Goal: Transaction & Acquisition: Book appointment/travel/reservation

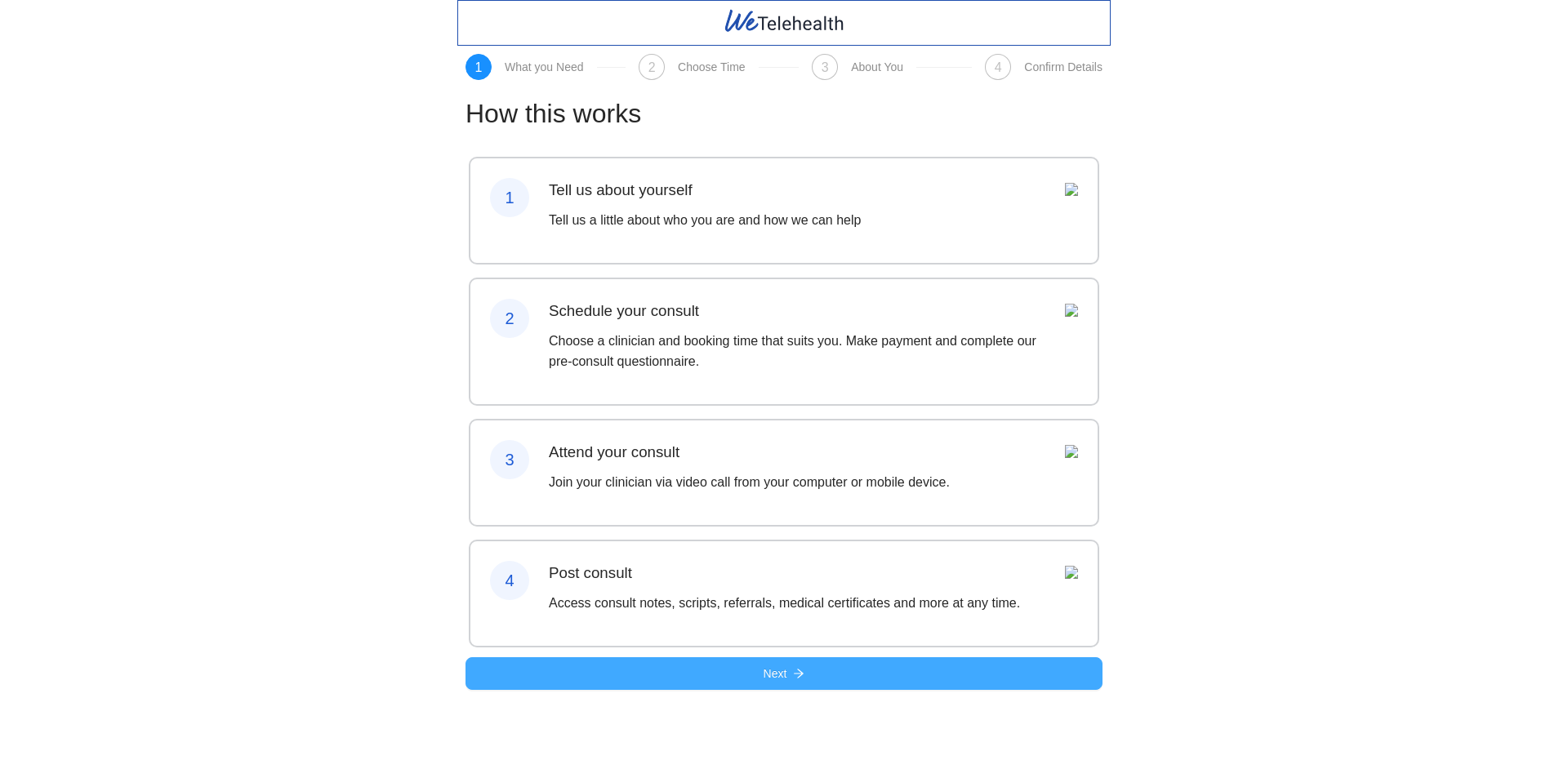
click at [763, 682] on span "Next" at bounding box center [775, 673] width 24 height 18
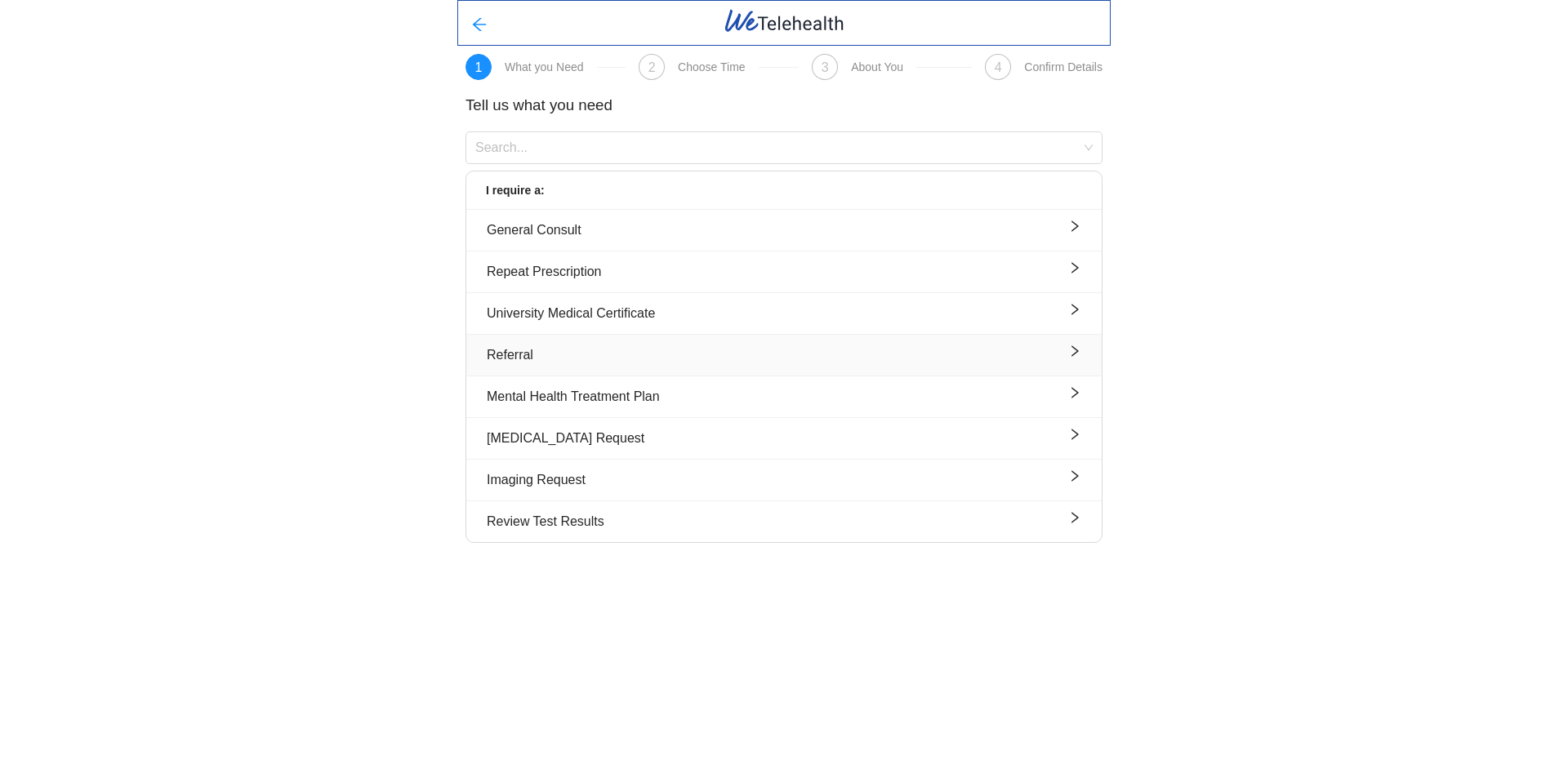
click at [552, 347] on div "Referral" at bounding box center [784, 355] width 594 height 21
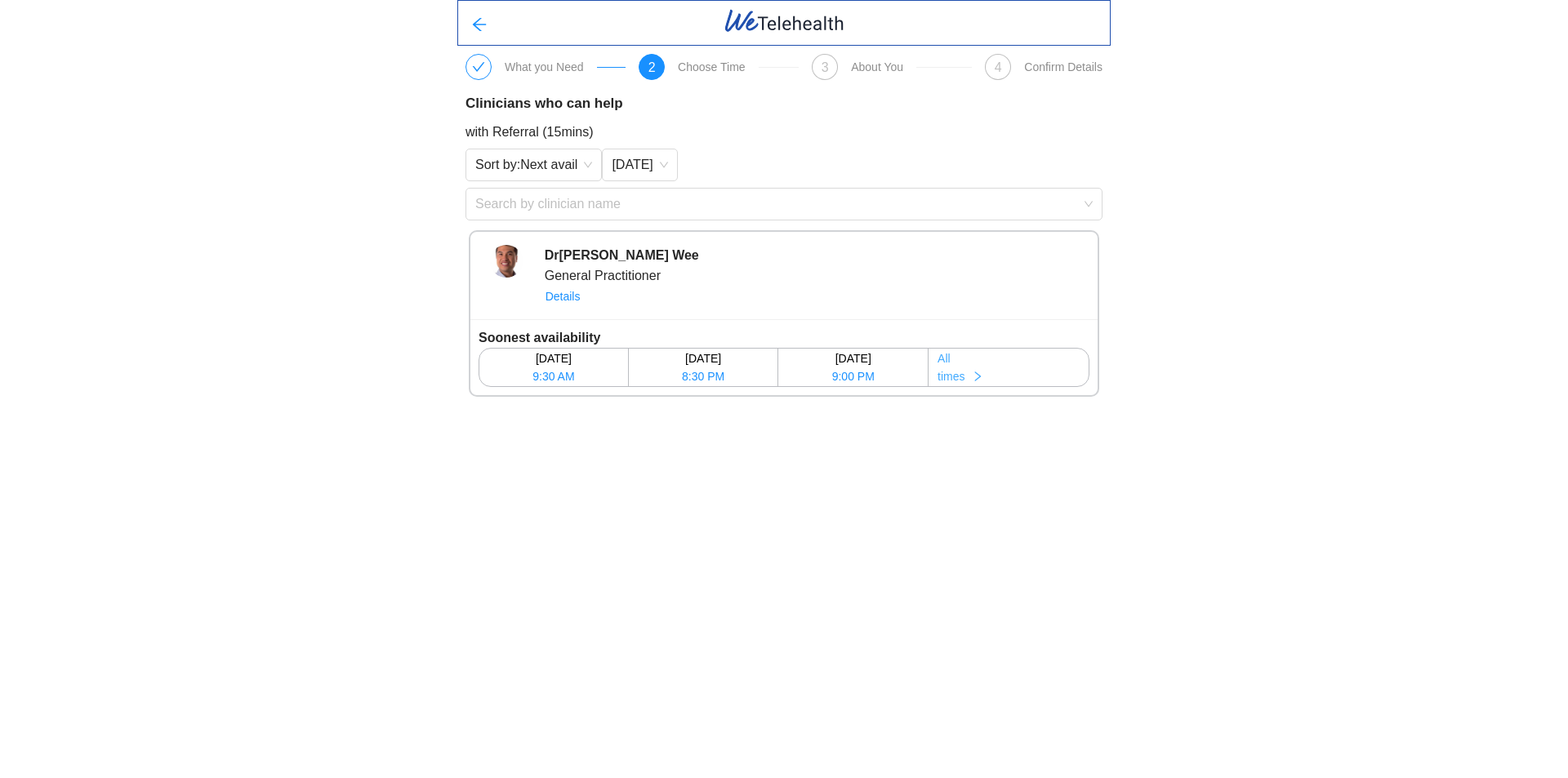
click at [973, 364] on button "All times" at bounding box center [1008, 368] width 160 height 38
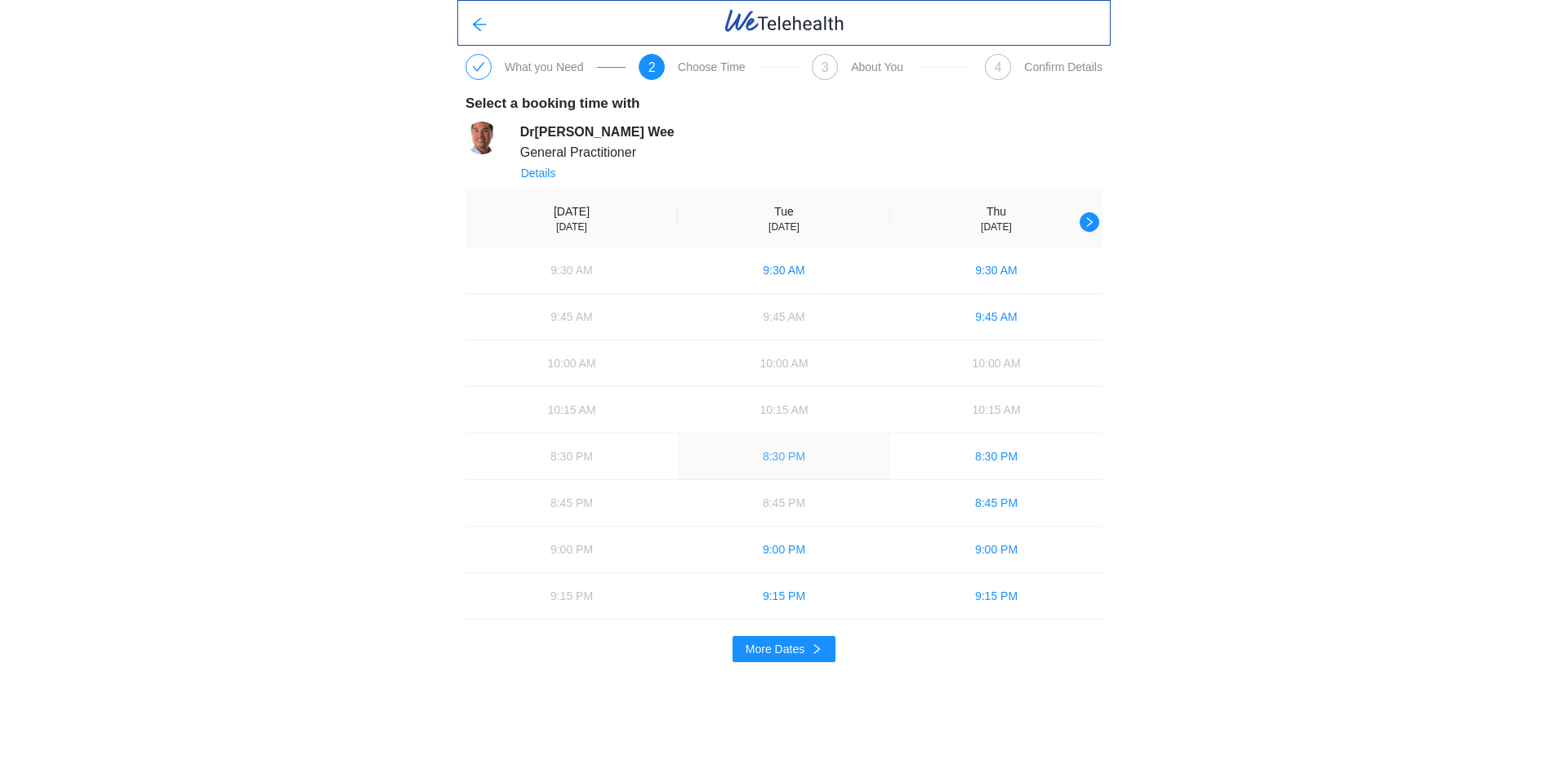
click at [791, 464] on span "8:30 PM" at bounding box center [783, 456] width 42 height 18
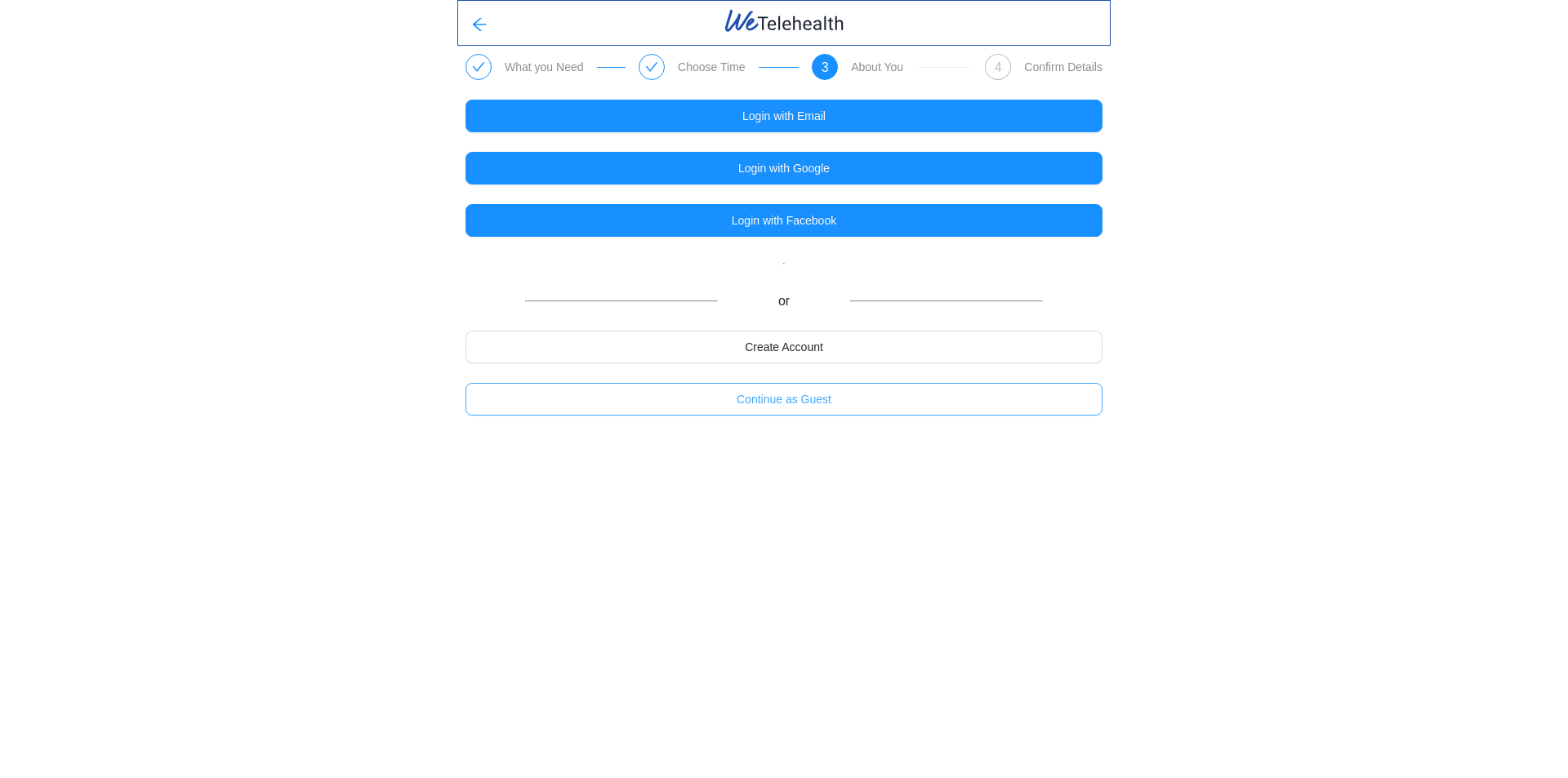
click at [778, 408] on span "Continue as Guest" at bounding box center [784, 399] width 95 height 18
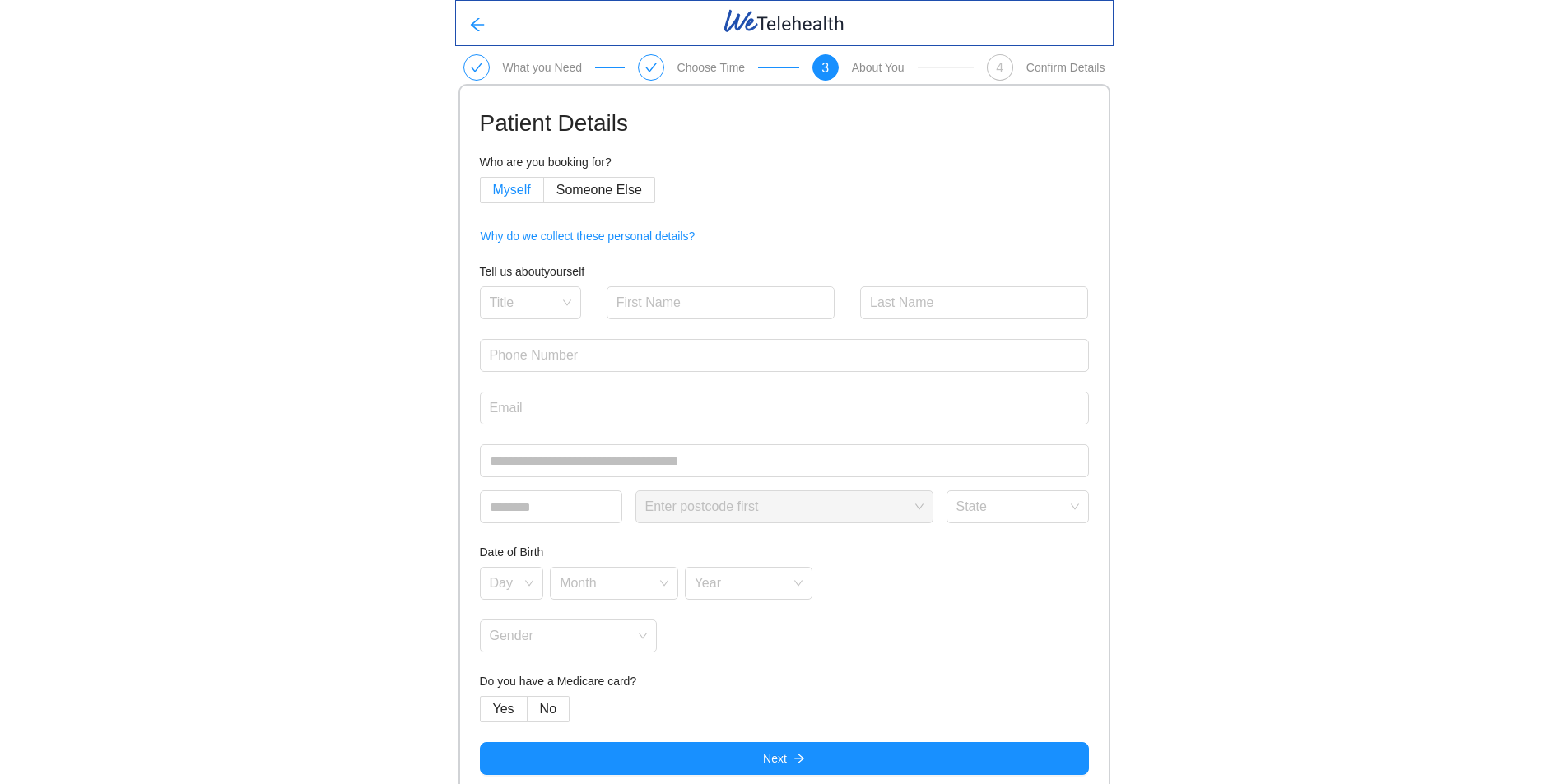
click at [482, 183] on label "Myself" at bounding box center [512, 190] width 64 height 27
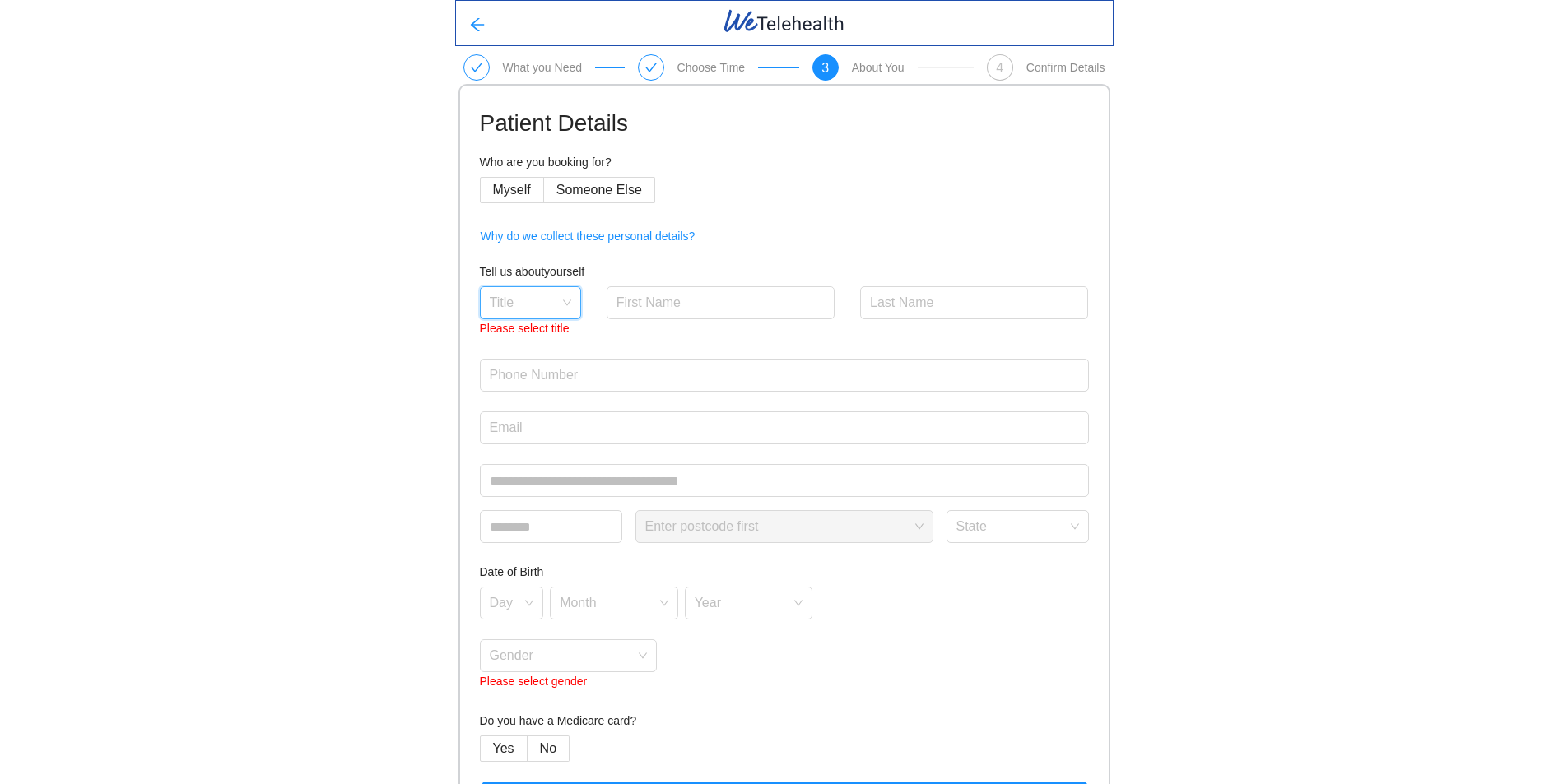
click at [524, 293] on input "search" at bounding box center [525, 299] width 70 height 25
click at [512, 417] on div "Miss" at bounding box center [530, 418] width 82 height 18
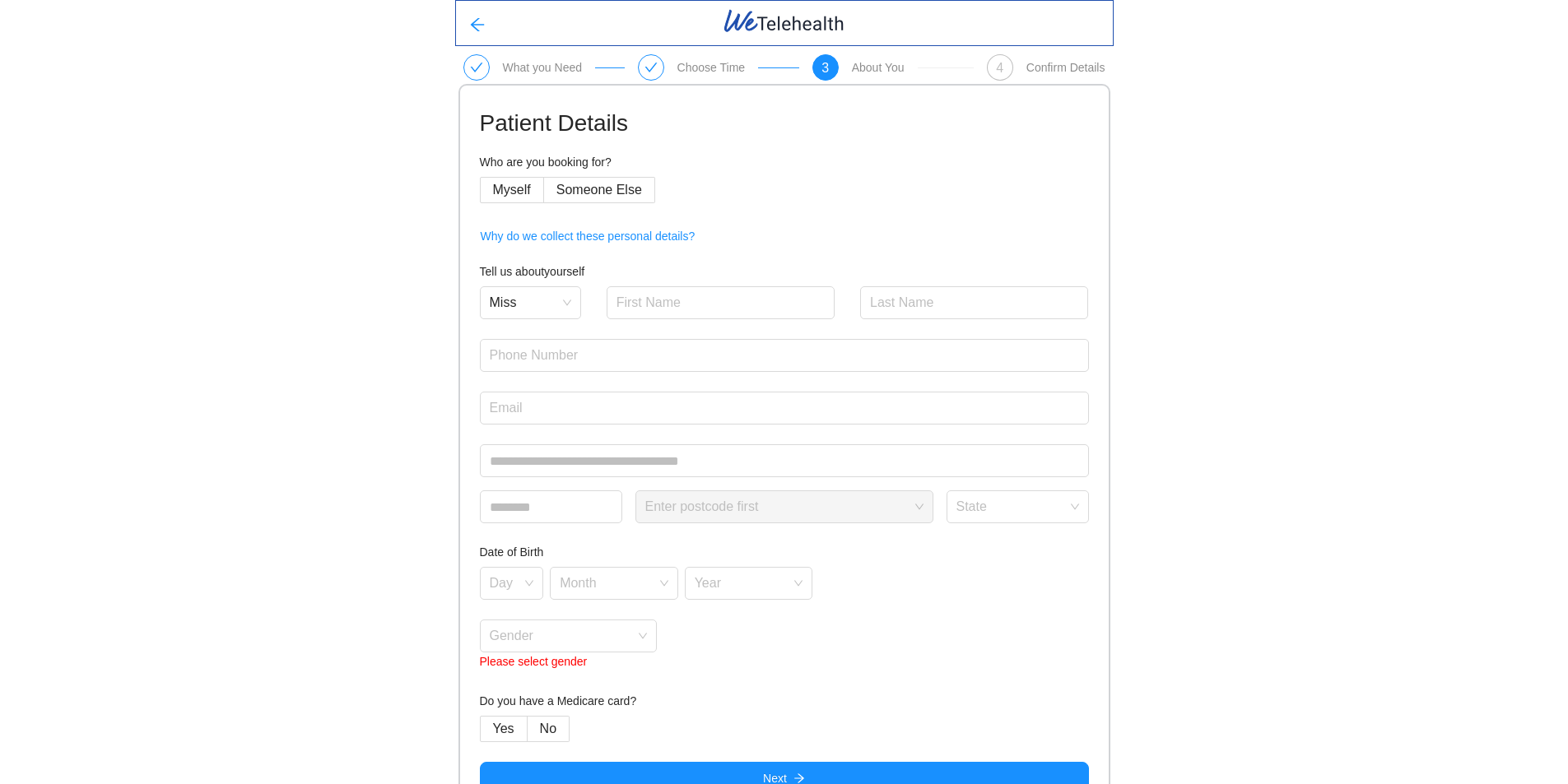
click at [716, 282] on form "Patient Details Who are you booking for? Myself Someone Else Why do we collect …" at bounding box center [784, 450] width 609 height 689
click at [710, 293] on input "text" at bounding box center [720, 303] width 229 height 33
type input "[PERSON_NAME]"
type input "Sim"
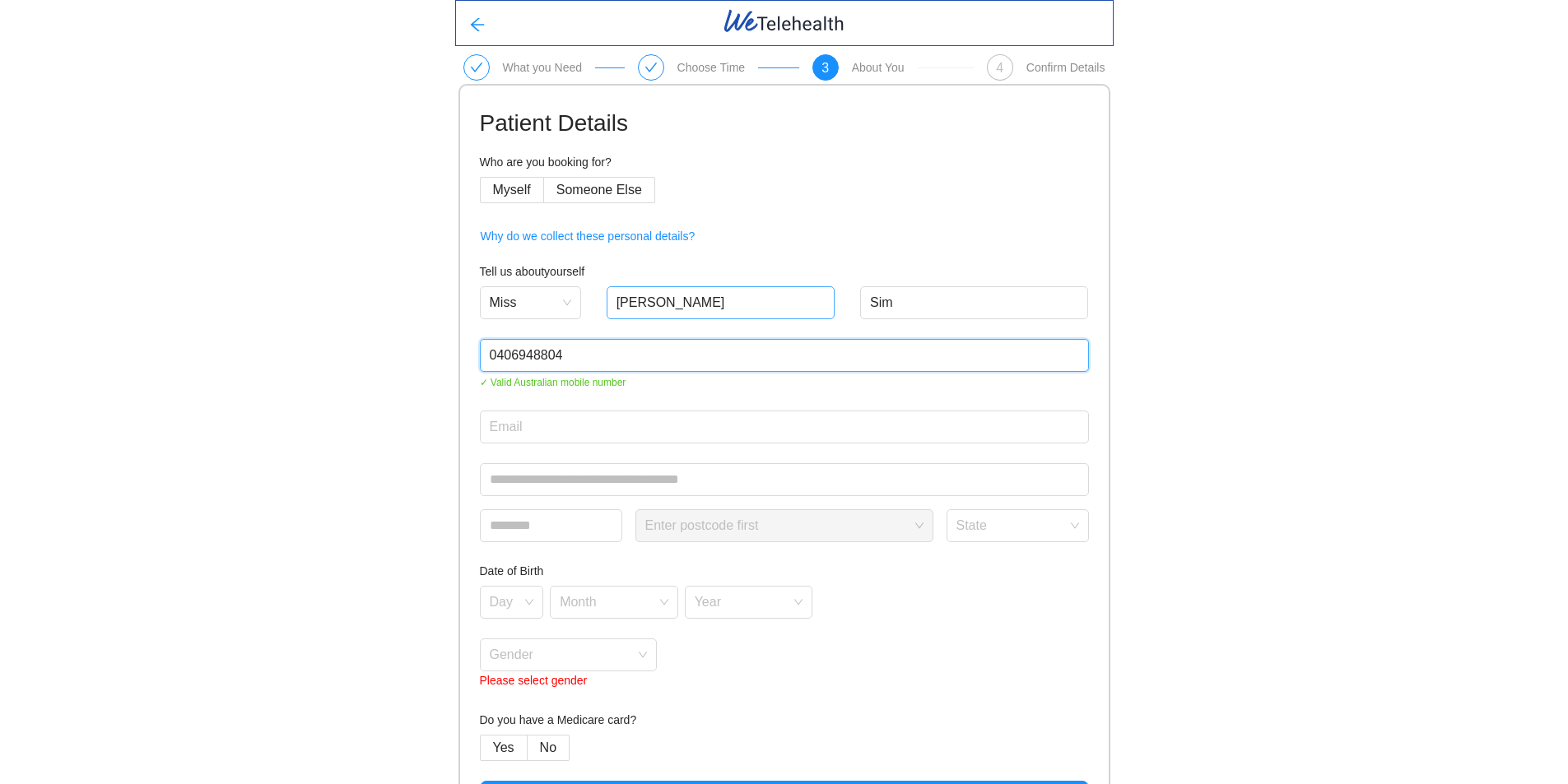
type input "0406948804"
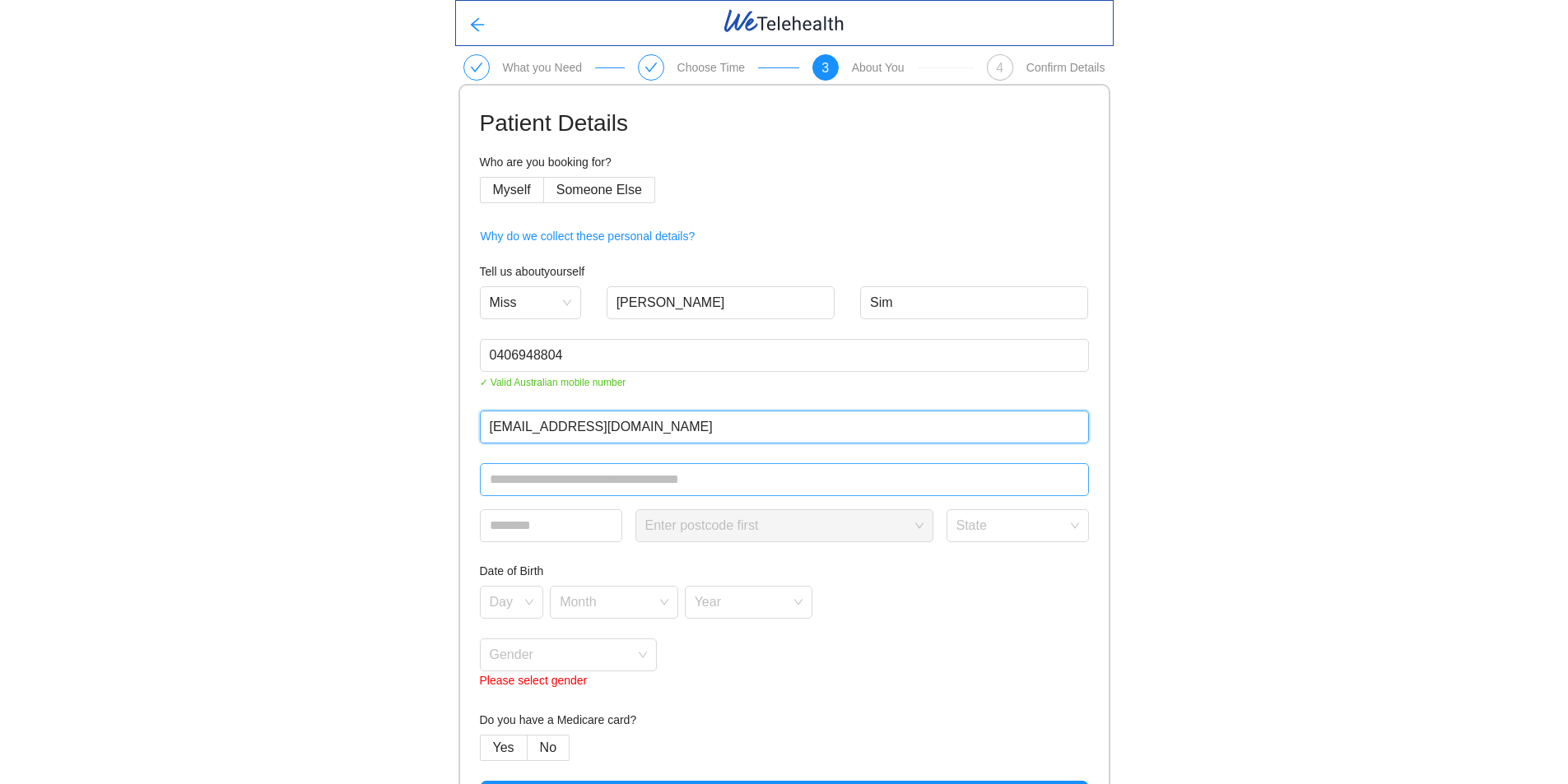
type input "[EMAIL_ADDRESS][DOMAIN_NAME]"
click at [535, 477] on input "text" at bounding box center [784, 480] width 609 height 33
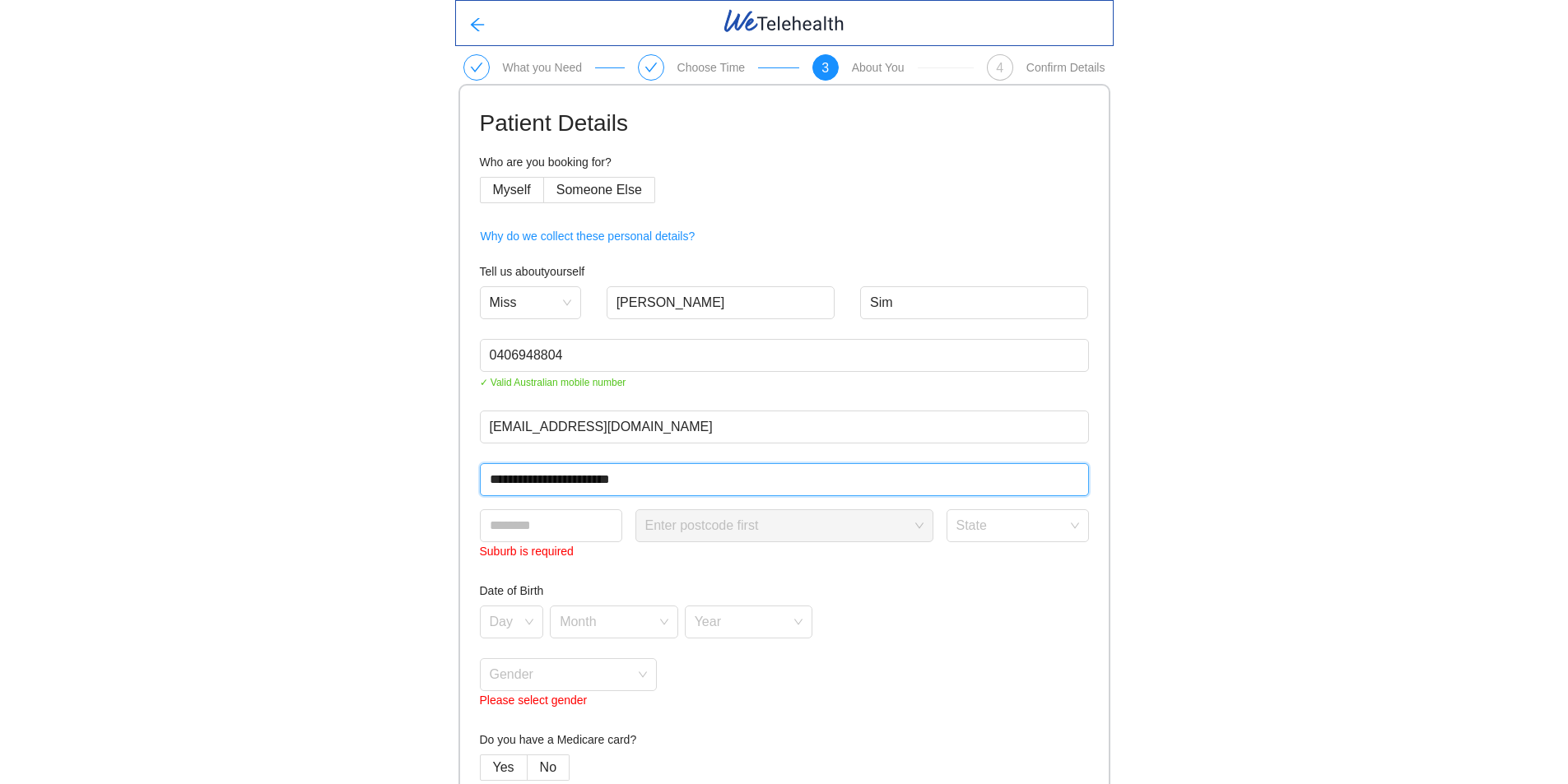
type input "**********"
type input "****"
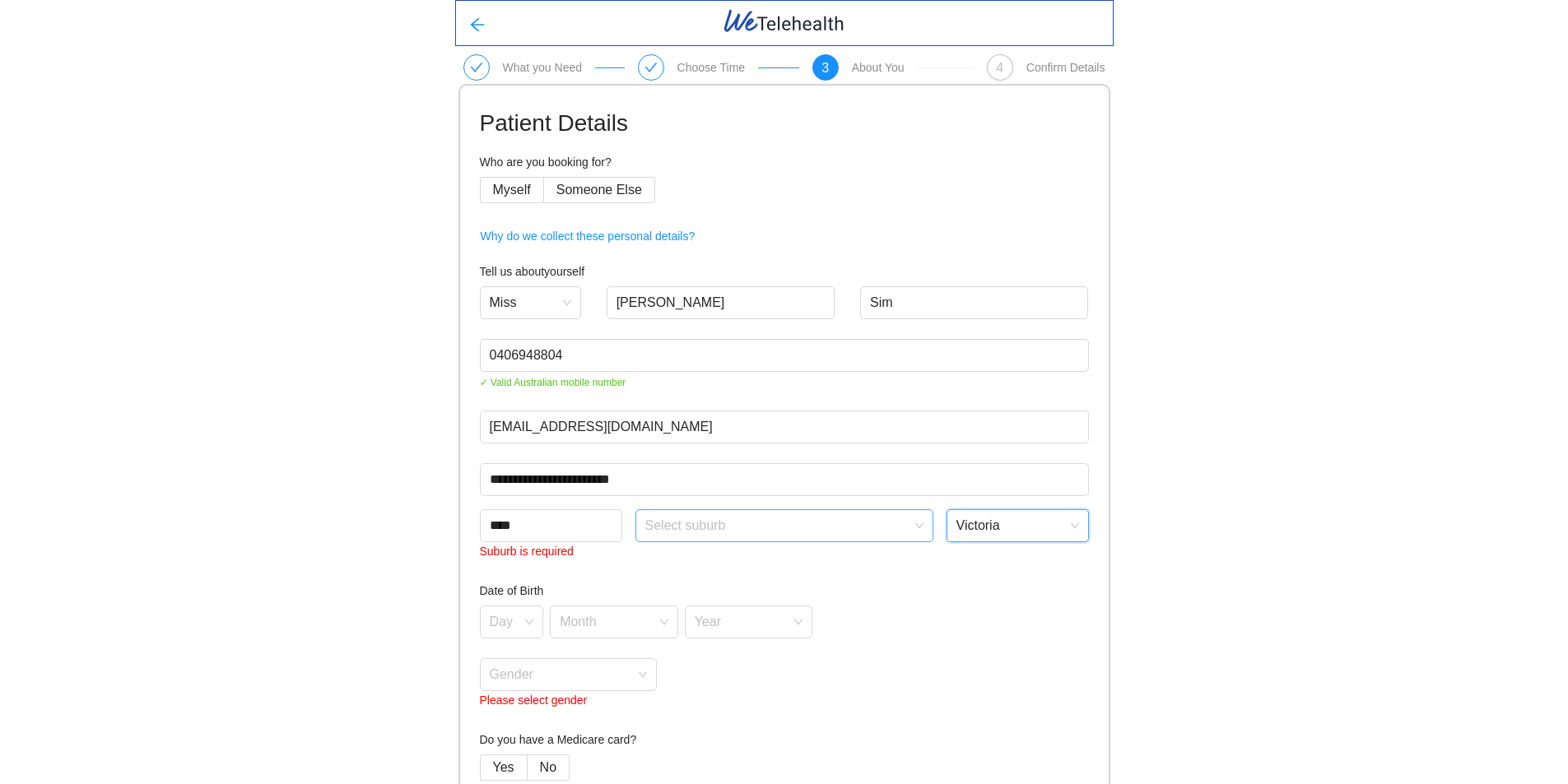
click at [703, 532] on input "search" at bounding box center [779, 523] width 267 height 25
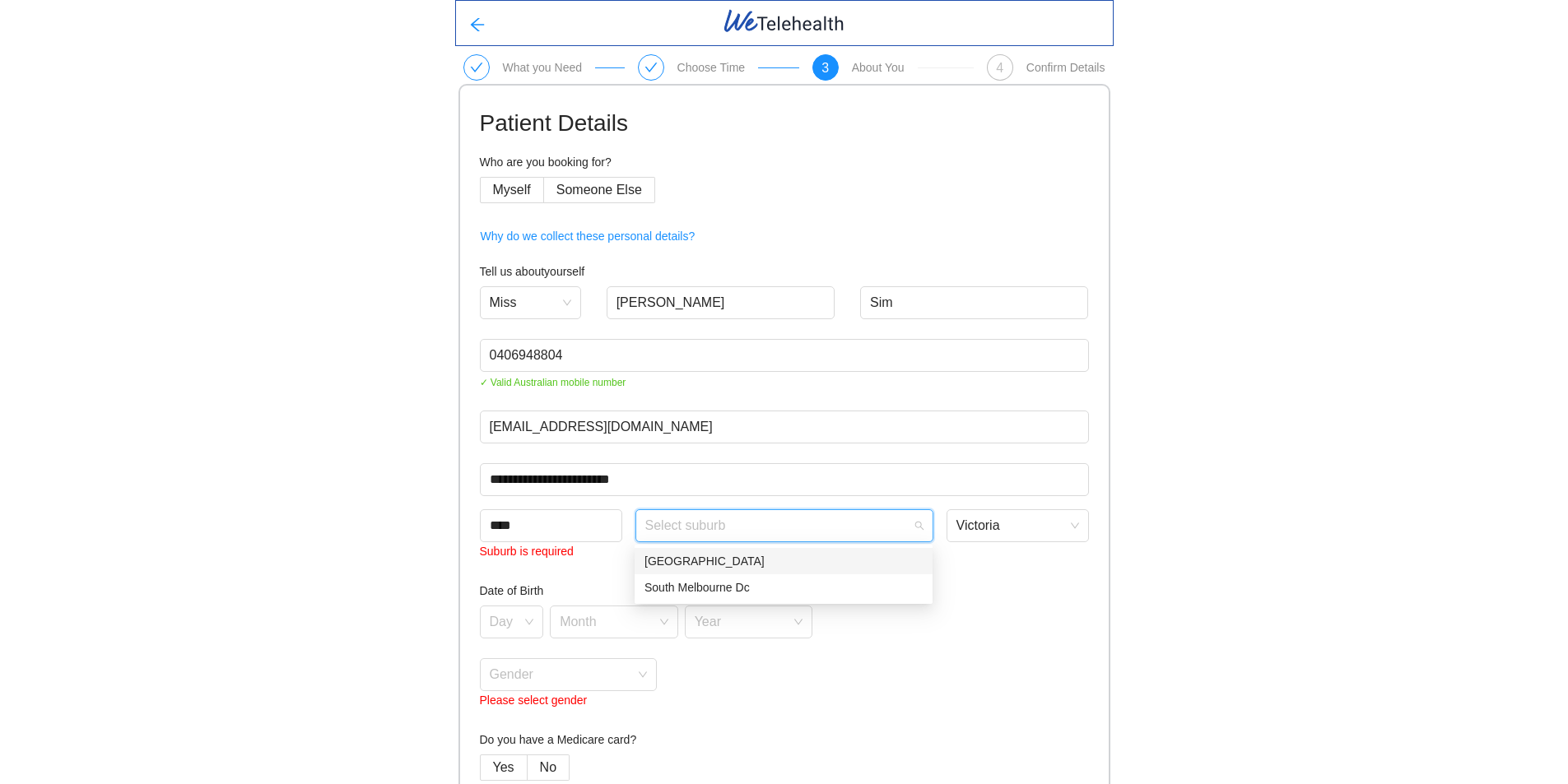
click at [705, 561] on div "[GEOGRAPHIC_DATA]" at bounding box center [784, 561] width 278 height 18
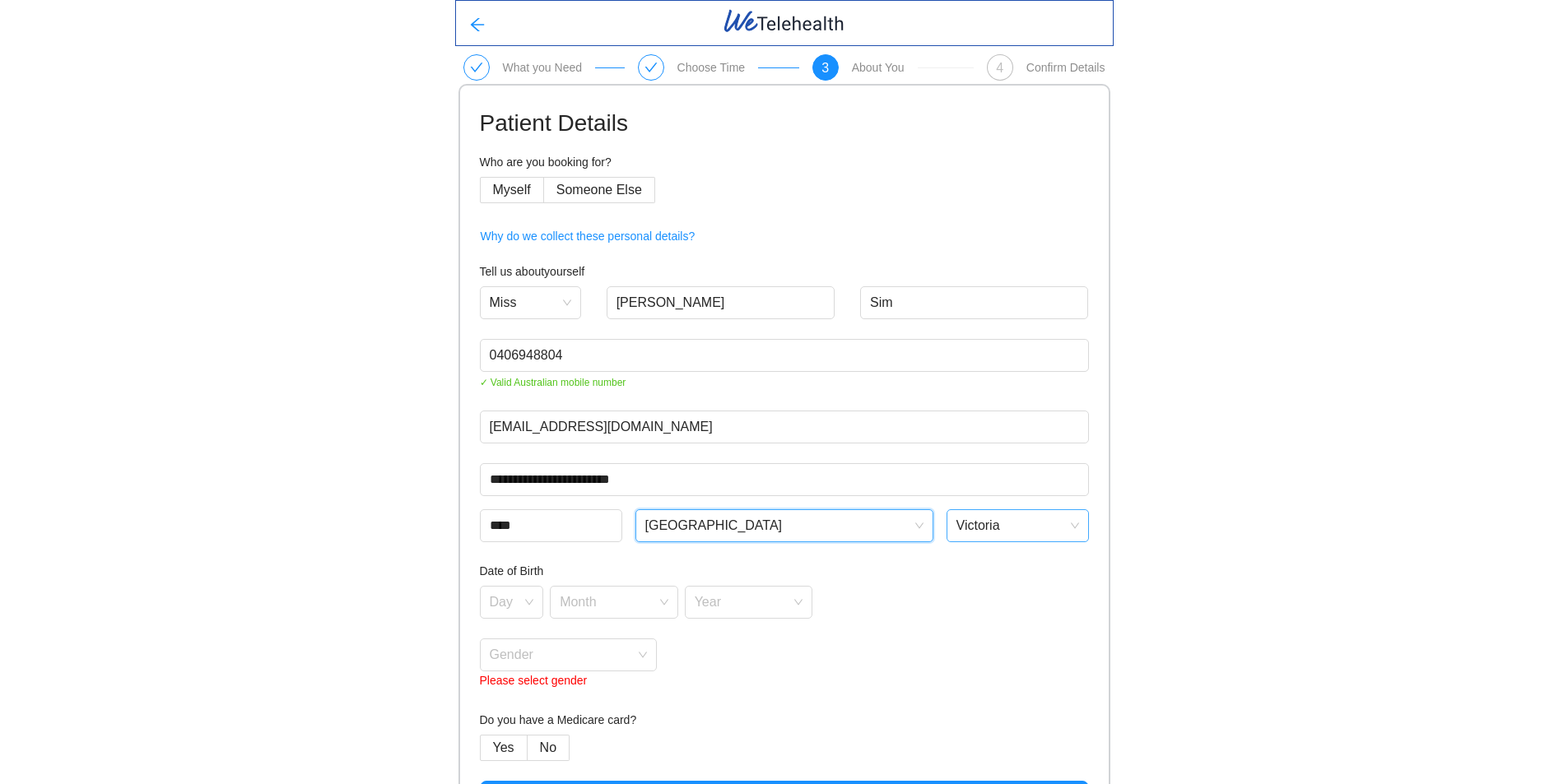
click at [1028, 530] on span "Victoria" at bounding box center [1017, 525] width 122 height 25
click at [445, 589] on div "**********" at bounding box center [784, 417] width 1568 height 835
click at [507, 597] on input "search" at bounding box center [507, 599] width 33 height 25
type input "**"
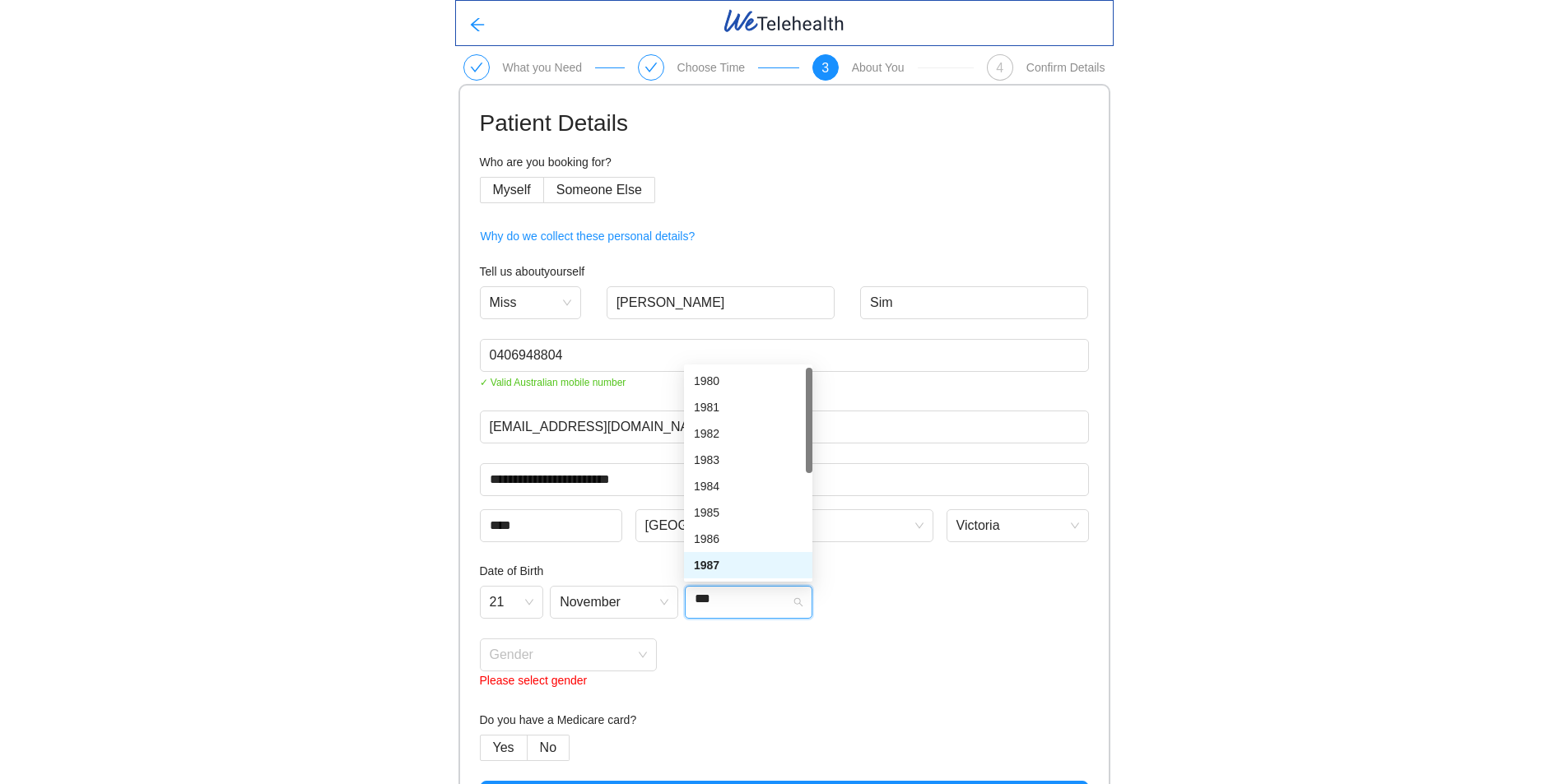
type input "****"
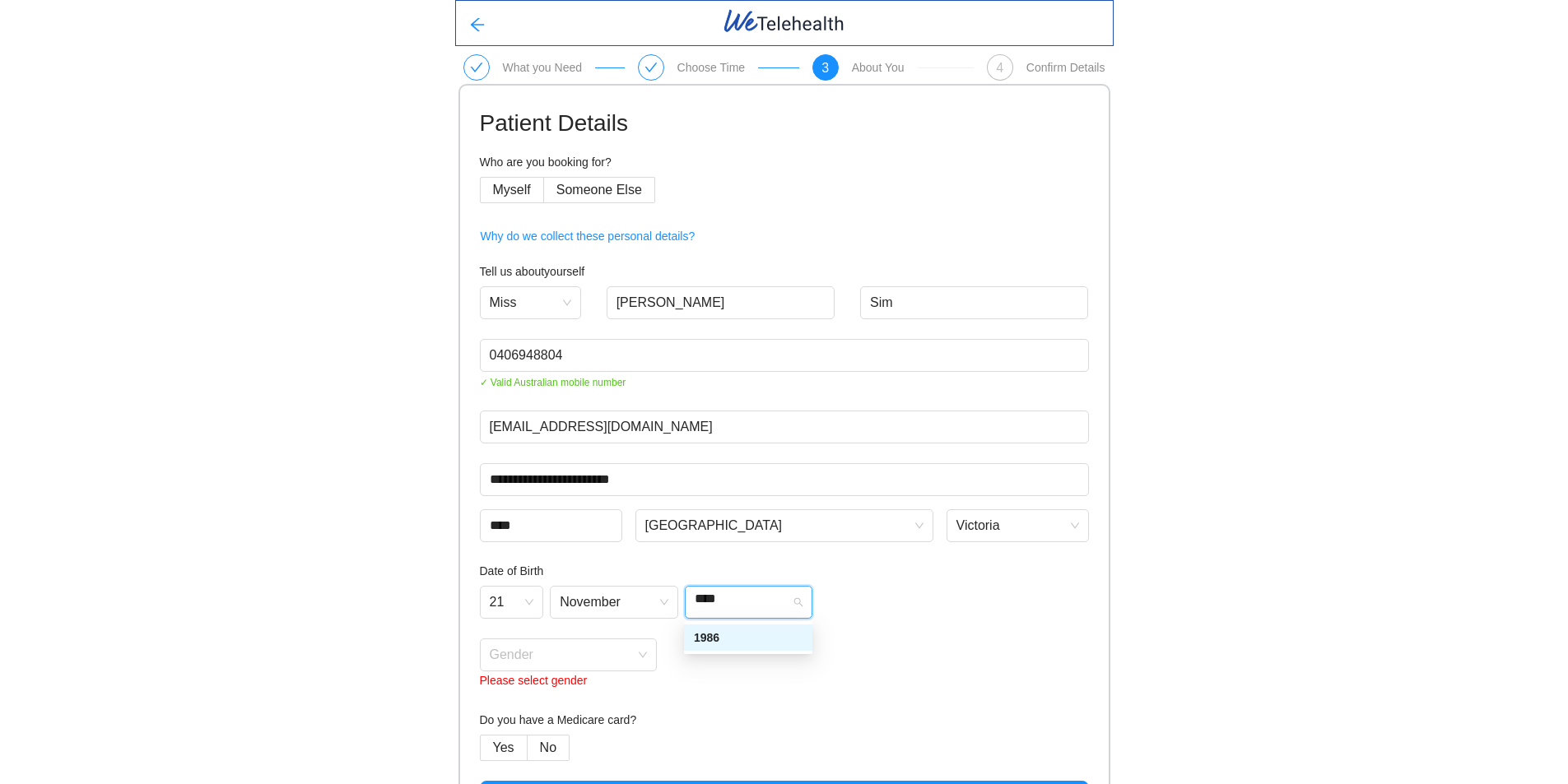
click at [745, 648] on div "1986" at bounding box center [748, 638] width 128 height 27
click at [528, 663] on input "search" at bounding box center [563, 652] width 146 height 25
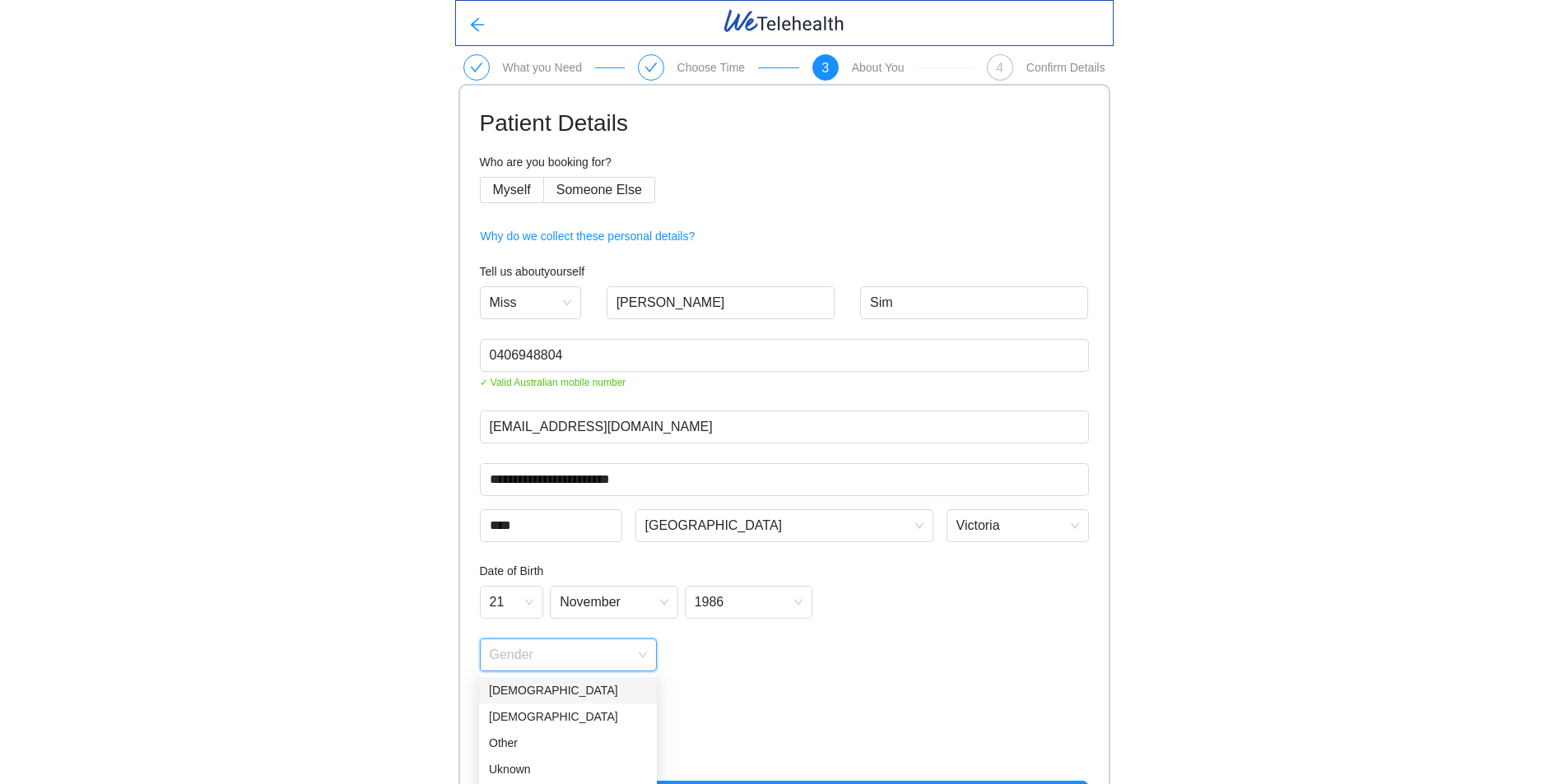
click at [522, 691] on div "[DEMOGRAPHIC_DATA]" at bounding box center [568, 690] width 158 height 18
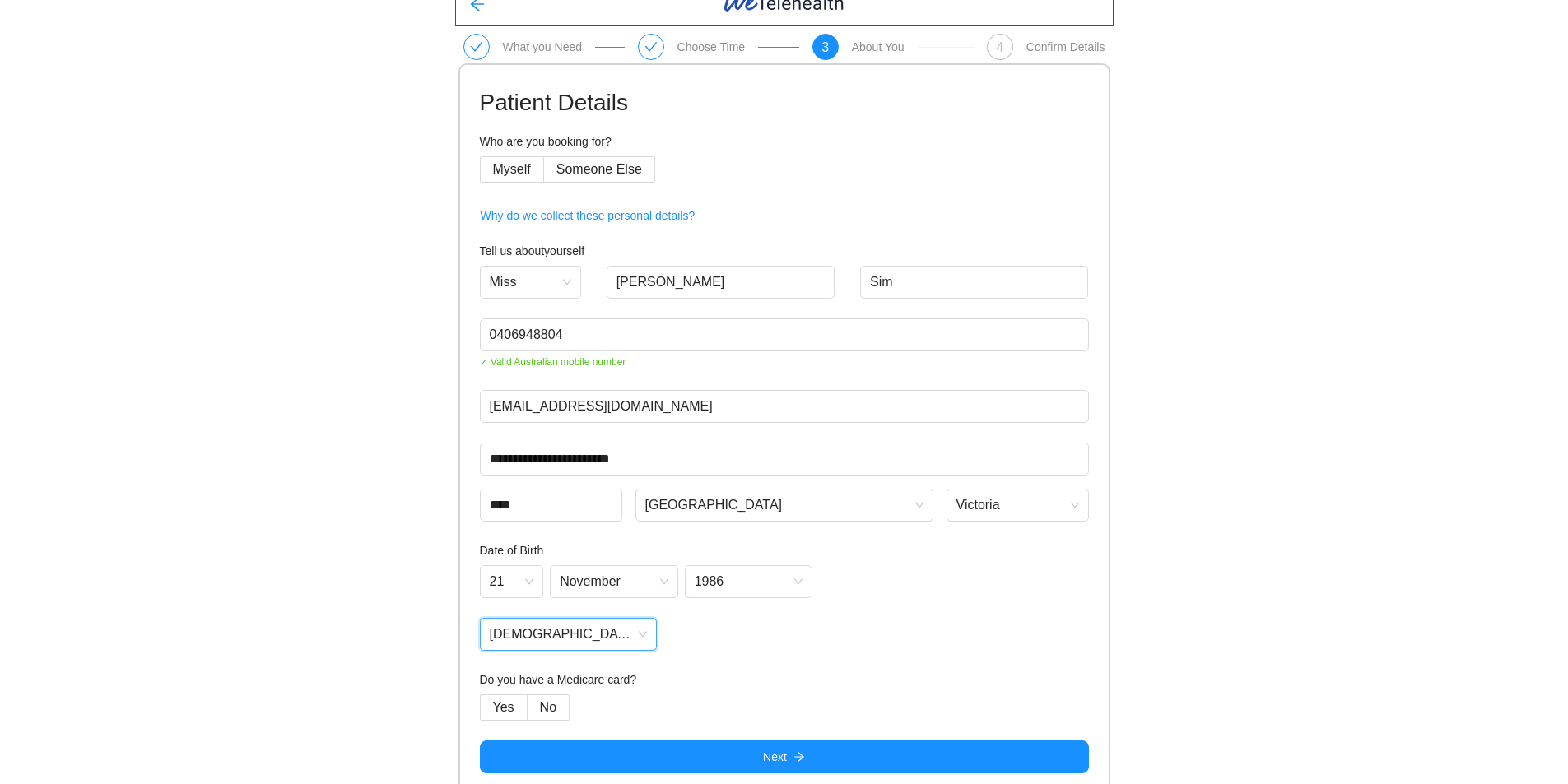
scroll to position [32, 0]
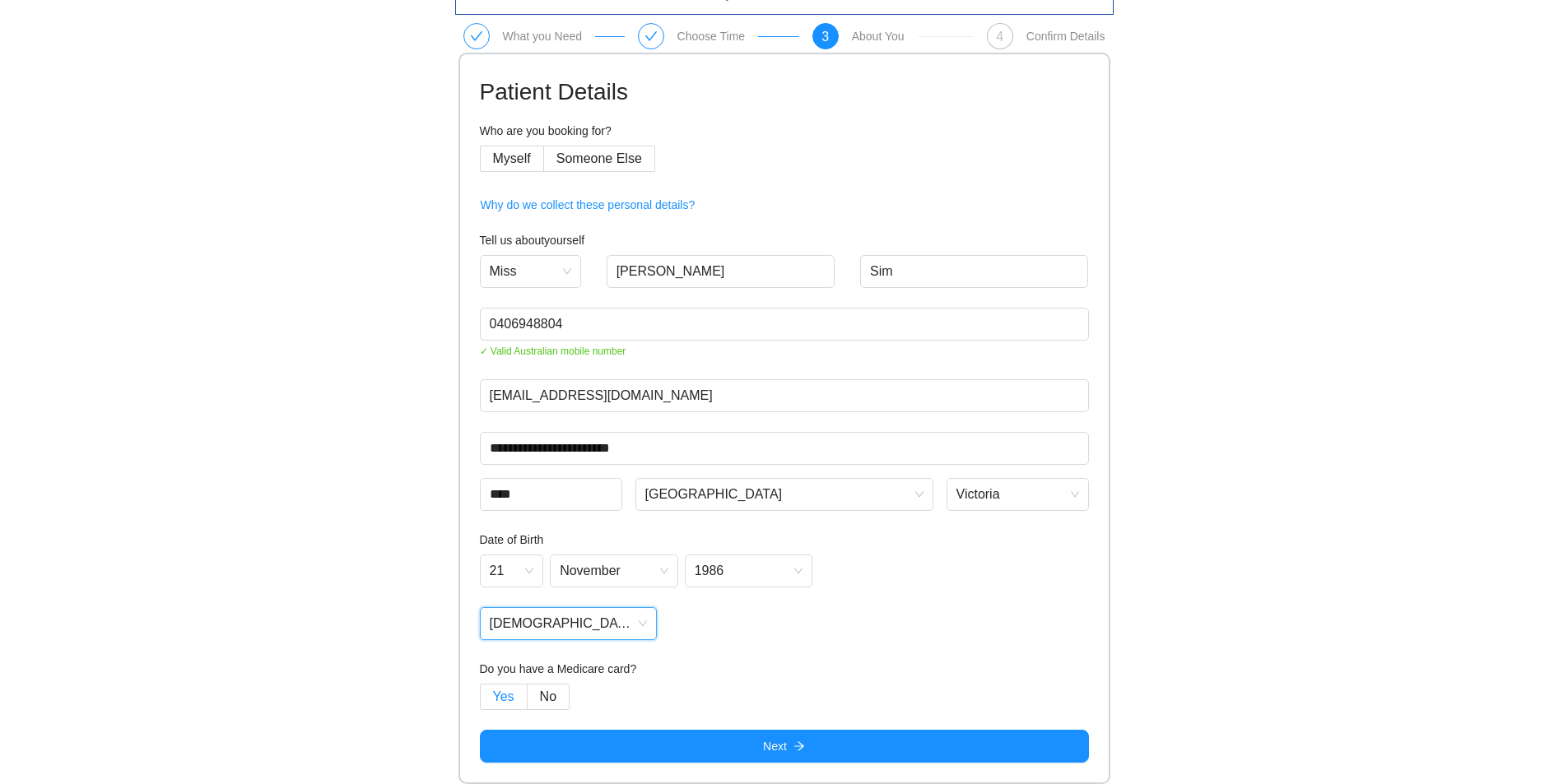
click at [507, 700] on span "Yes" at bounding box center [504, 696] width 22 height 14
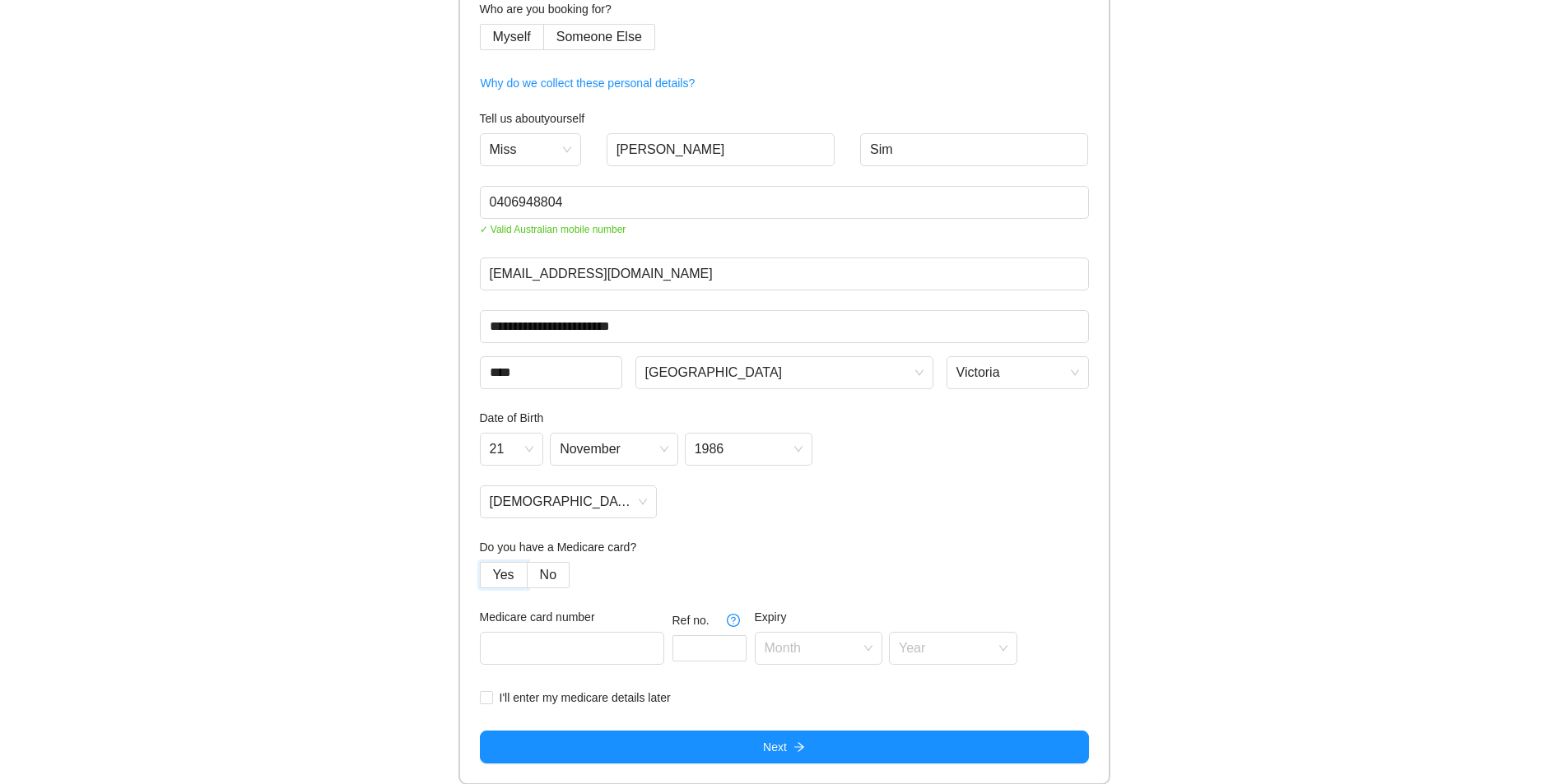
scroll to position [154, 0]
click at [622, 652] on input "text" at bounding box center [572, 648] width 185 height 33
